Goal: Task Accomplishment & Management: Use online tool/utility

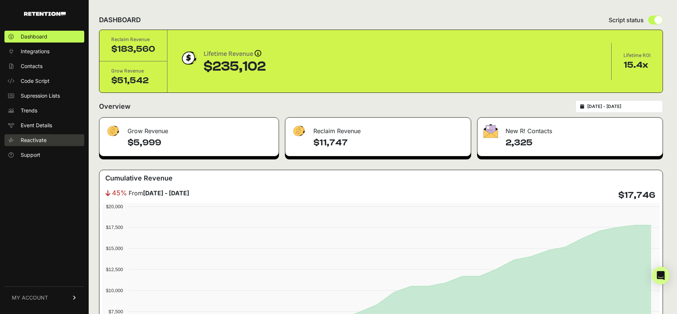
click at [35, 140] on span "Reactivate" at bounding box center [34, 139] width 26 height 7
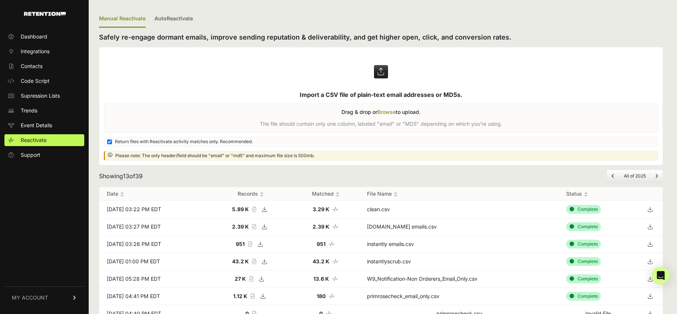
click at [382, 72] on label at bounding box center [380, 106] width 563 height 118
click at [0, 0] on input "file" at bounding box center [0, 0] width 0 height 0
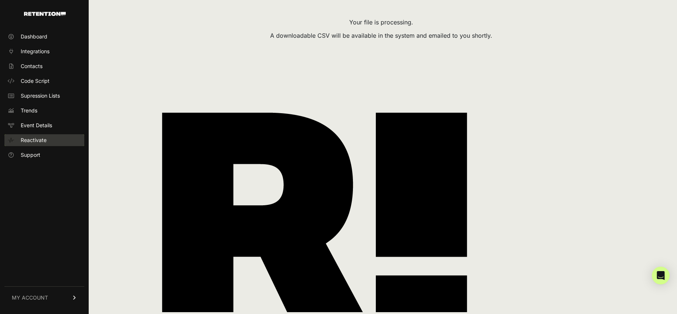
click at [29, 139] on span "Reactivate" at bounding box center [34, 139] width 26 height 7
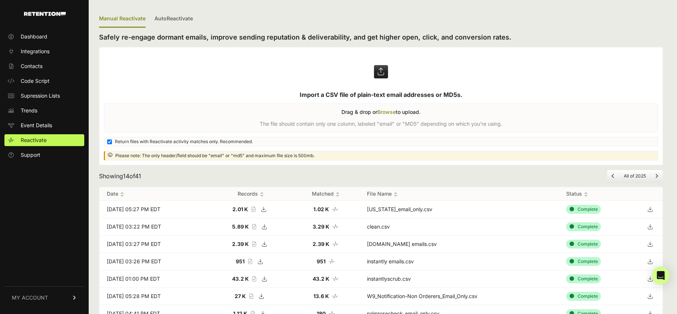
click at [378, 72] on label at bounding box center [380, 106] width 563 height 118
click at [0, 0] on input "file" at bounding box center [0, 0] width 0 height 0
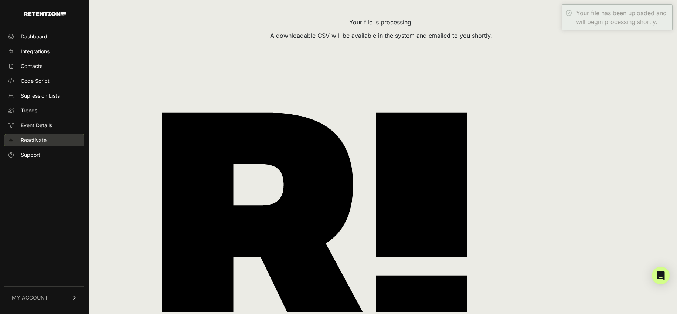
click at [30, 139] on span "Reactivate" at bounding box center [34, 139] width 26 height 7
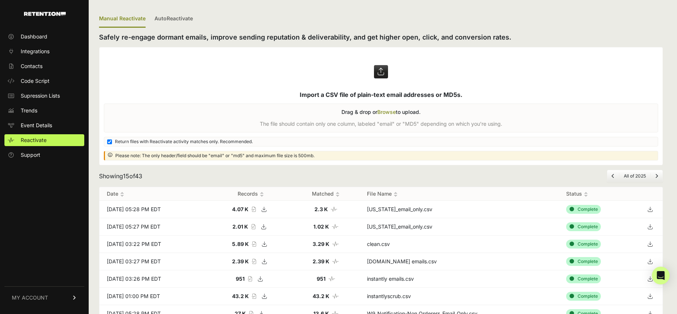
click at [655, 226] on icon at bounding box center [650, 226] width 10 height 11
click at [653, 208] on icon at bounding box center [650, 209] width 10 height 11
